Goal: Information Seeking & Learning: Learn about a topic

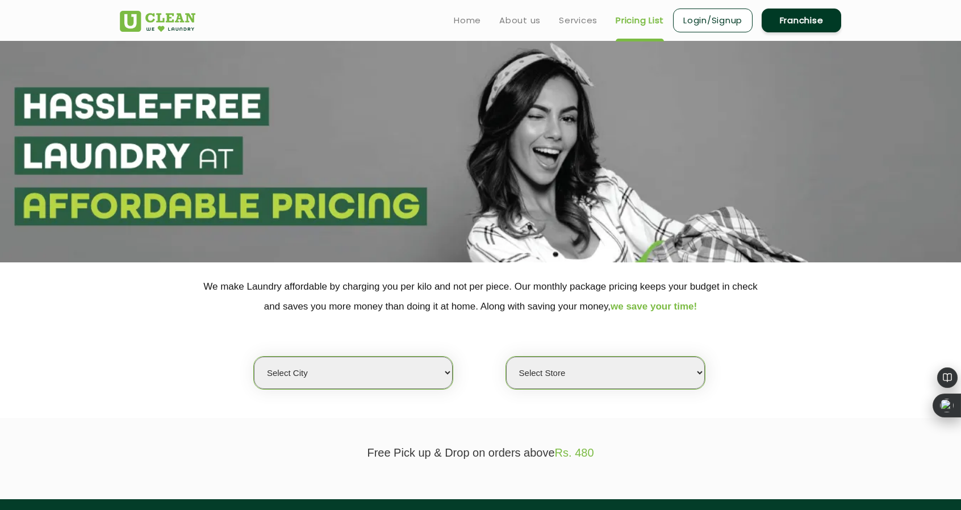
click at [423, 366] on select "Select city [GEOGRAPHIC_DATA] [GEOGRAPHIC_DATA] [GEOGRAPHIC_DATA] [GEOGRAPHIC_D…" at bounding box center [353, 373] width 199 height 32
select select "1"
click at [254, 357] on select "Select city [GEOGRAPHIC_DATA] [GEOGRAPHIC_DATA] [GEOGRAPHIC_DATA] [GEOGRAPHIC_D…" at bounding box center [353, 373] width 199 height 32
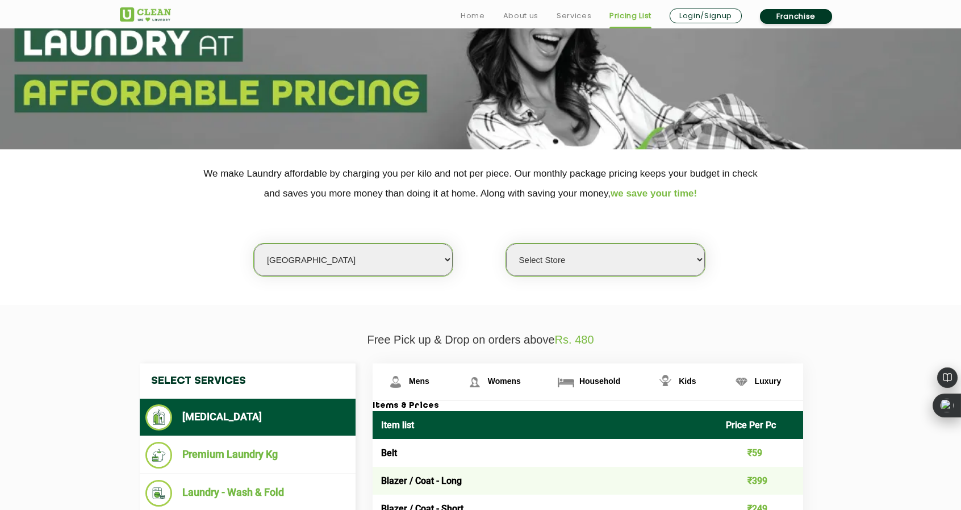
scroll to position [114, 0]
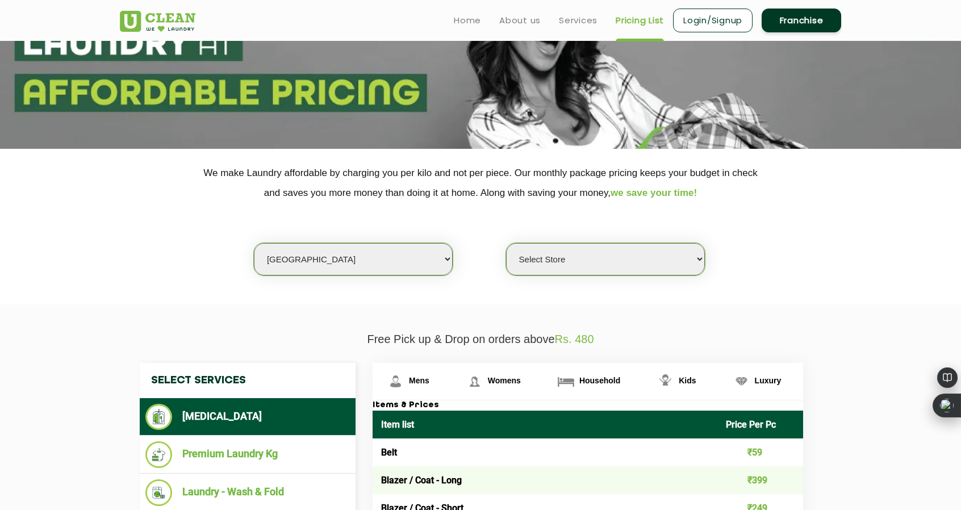
click at [633, 261] on select "Select Store [GEOGRAPHIC_DATA] [GEOGRAPHIC_DATA] 2 [GEOGRAPHIC_DATA] [PERSON_NA…" at bounding box center [605, 259] width 199 height 32
select select "500"
click at [506, 243] on select "Select Store [GEOGRAPHIC_DATA] [GEOGRAPHIC_DATA] 2 [GEOGRAPHIC_DATA] [PERSON_NA…" at bounding box center [605, 259] width 199 height 32
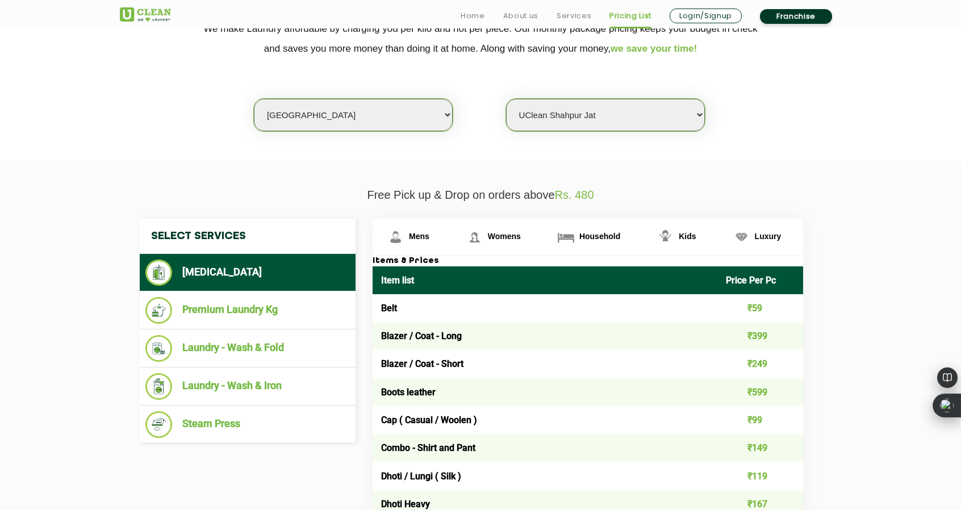
scroll to position [341, 0]
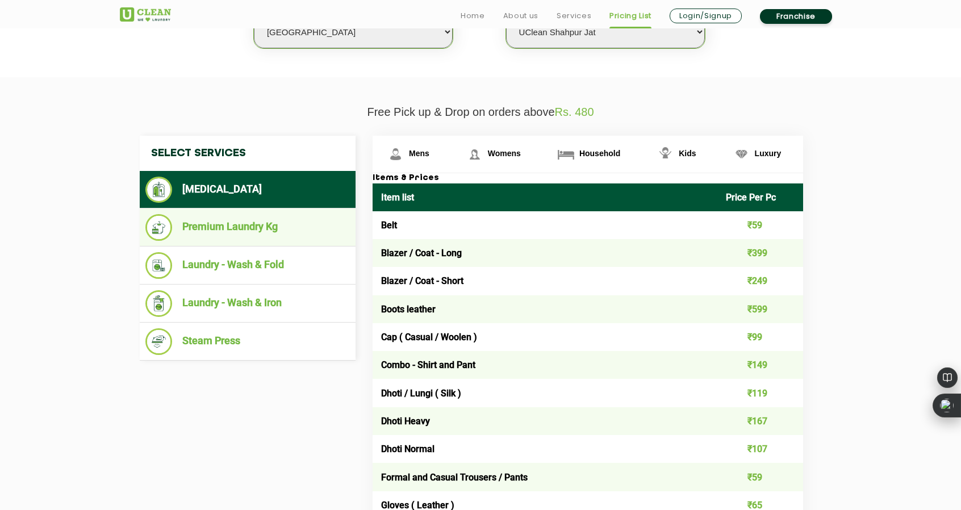
click at [244, 223] on li "Premium Laundry Kg" at bounding box center [247, 227] width 204 height 27
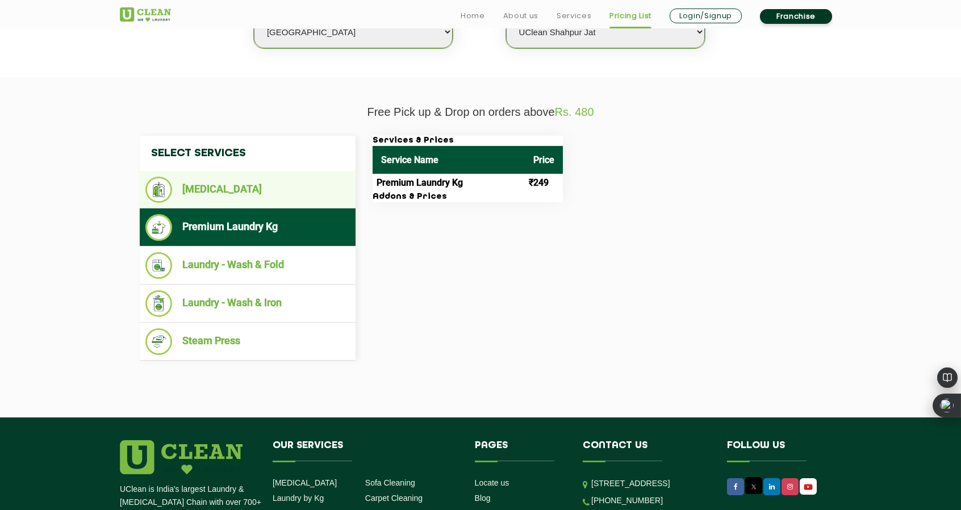
click at [225, 183] on li "[MEDICAL_DATA]" at bounding box center [247, 190] width 204 height 26
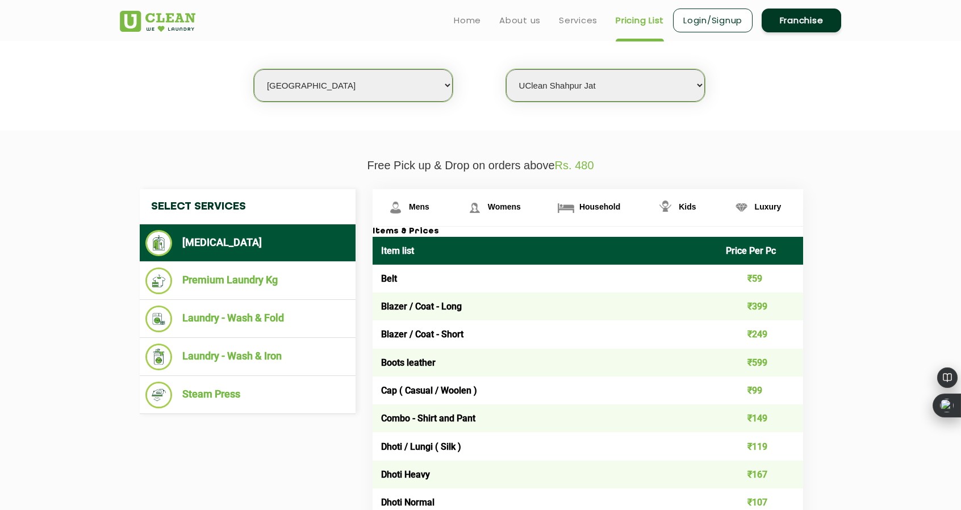
scroll to position [227, 0]
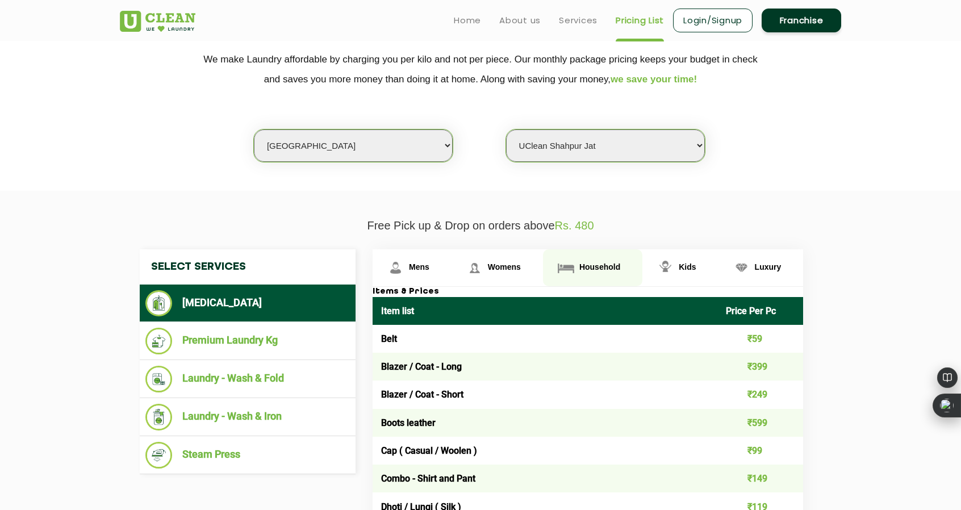
click at [617, 265] on span "Household" at bounding box center [599, 266] width 41 height 9
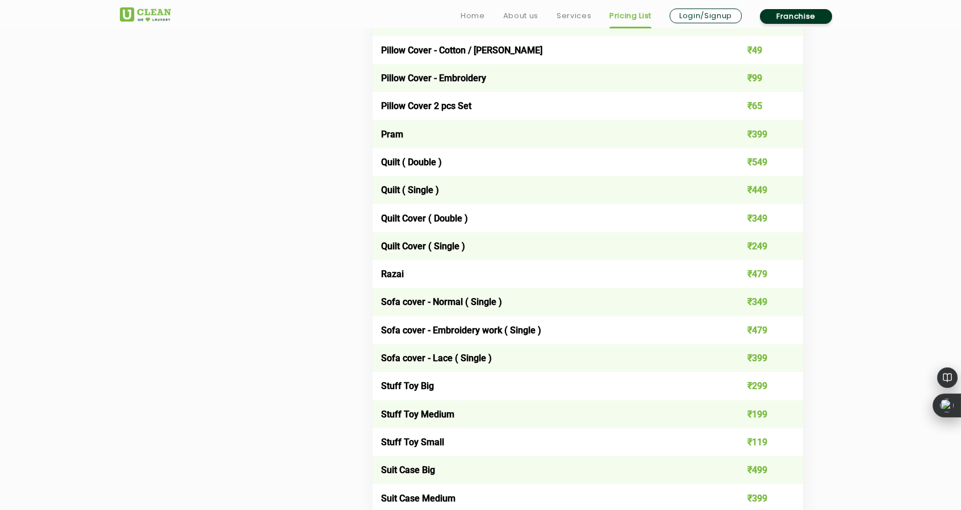
scroll to position [1591, 0]
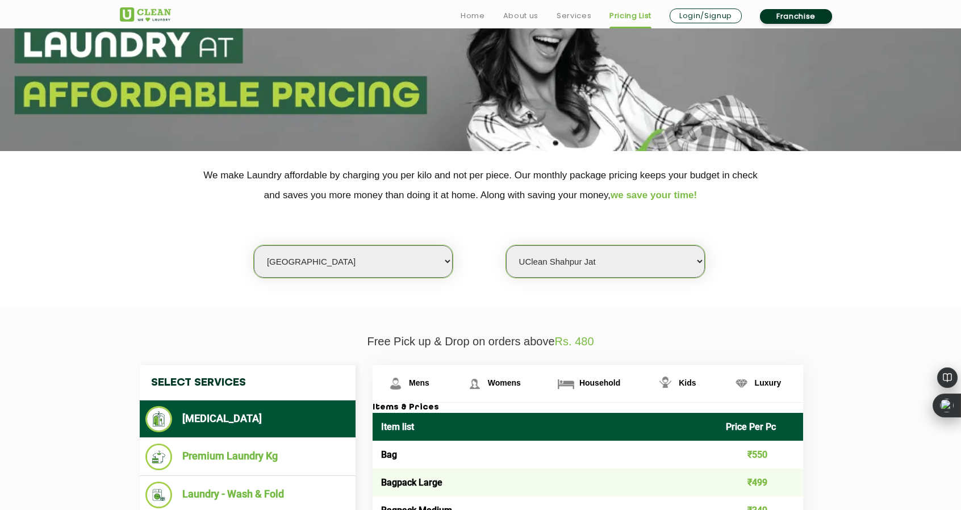
scroll to position [114, 0]
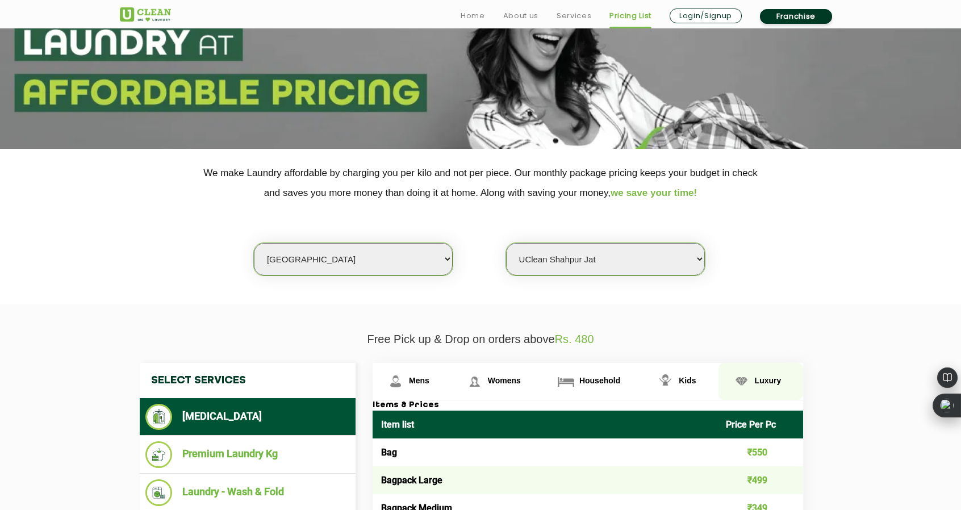
click at [773, 377] on span "Luxury" at bounding box center [768, 380] width 27 height 9
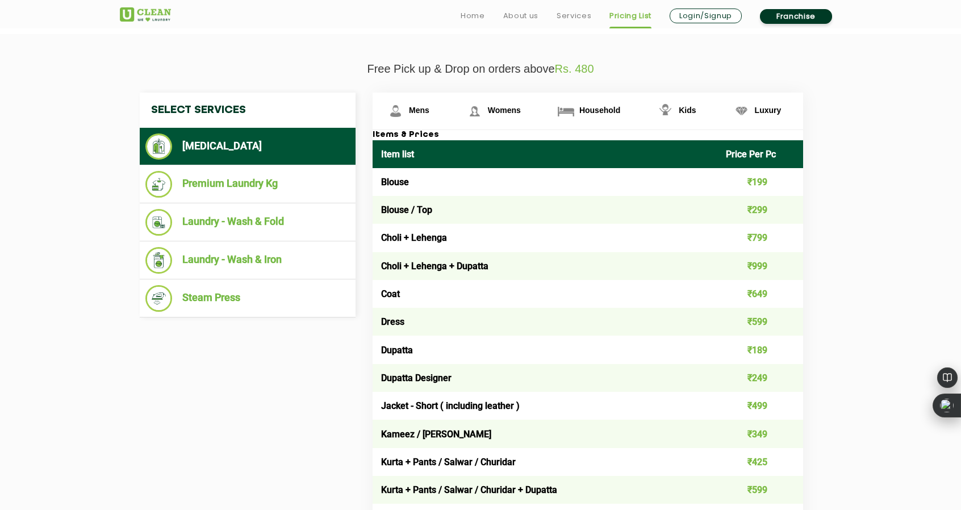
scroll to position [398, 0]
